Goal: Navigation & Orientation: Go to known website

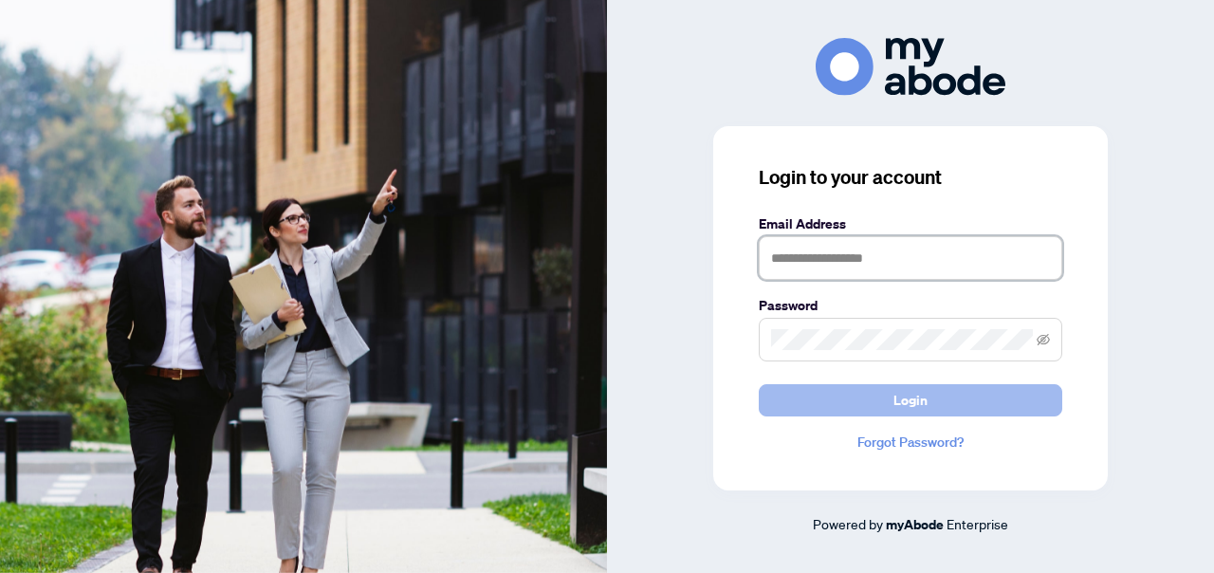
type input "**********"
click at [785, 412] on button "Login" at bounding box center [910, 400] width 303 height 32
